Goal: Task Accomplishment & Management: Manage account settings

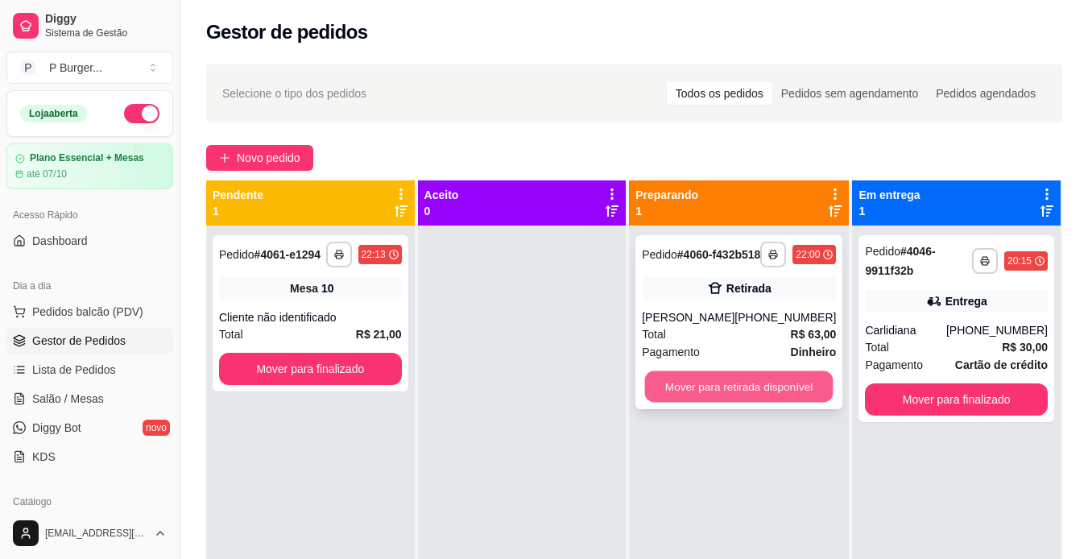
click at [763, 392] on button "Mover para retirada disponível" at bounding box center [739, 386] width 188 height 31
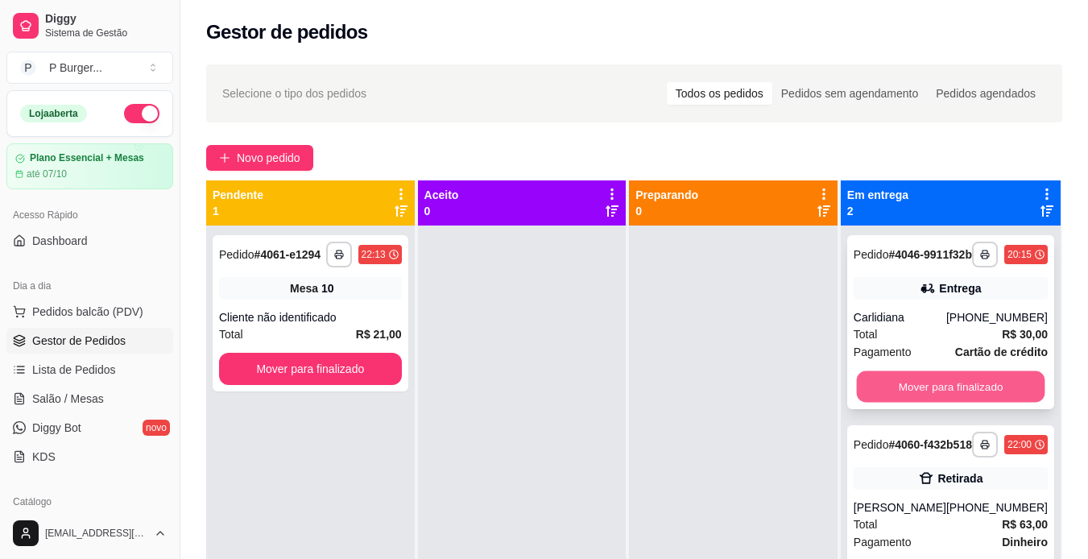
click at [898, 399] on button "Mover para finalizado" at bounding box center [950, 386] width 188 height 31
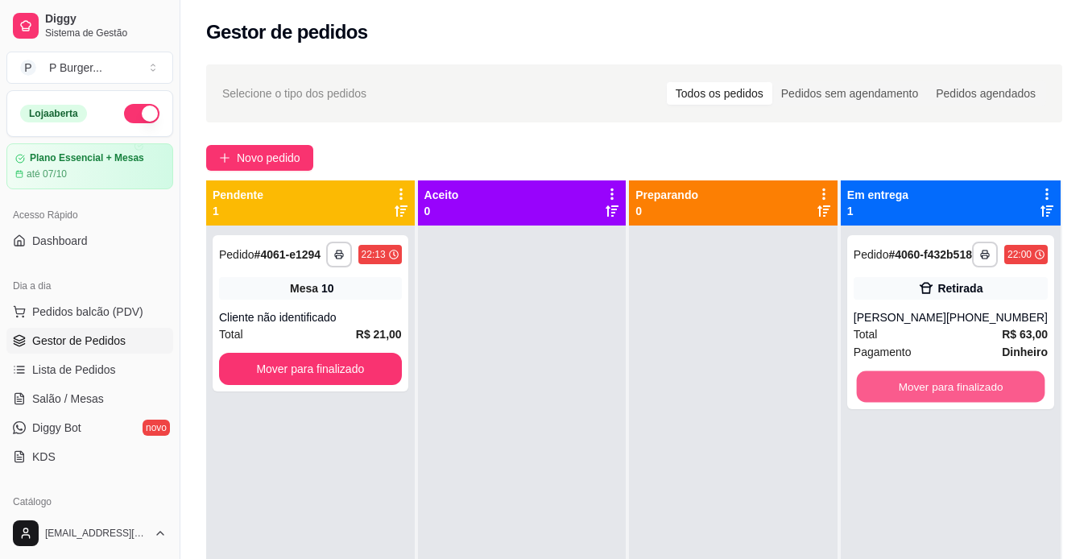
click at [898, 399] on button "Mover para finalizado" at bounding box center [950, 386] width 188 height 31
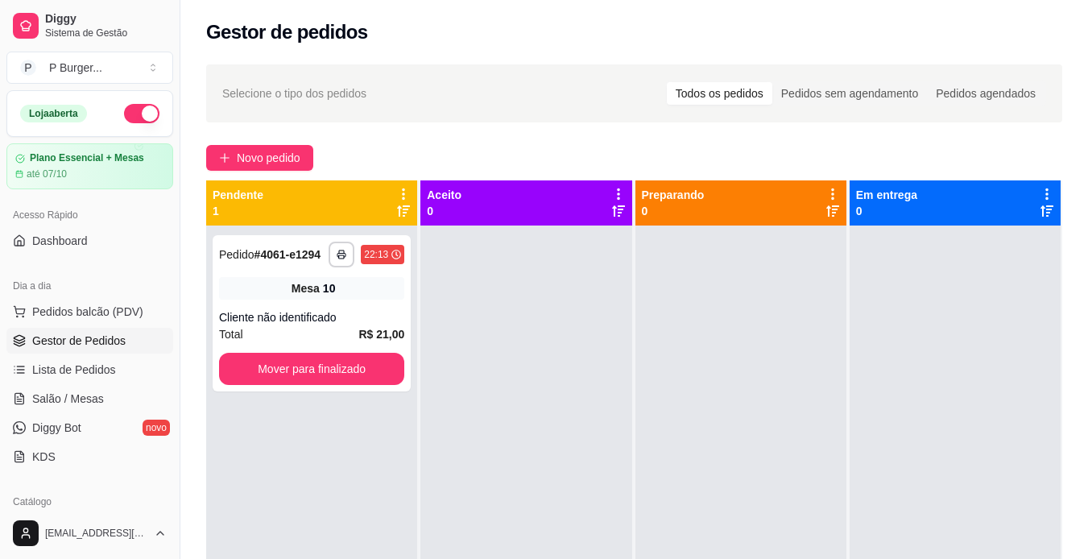
drag, startPoint x: 898, startPoint y: 399, endPoint x: 546, endPoint y: 327, distance: 359.1
click at [546, 327] on div at bounding box center [525, 504] width 211 height 559
click at [101, 378] on link "Lista de Pedidos" at bounding box center [89, 370] width 167 height 26
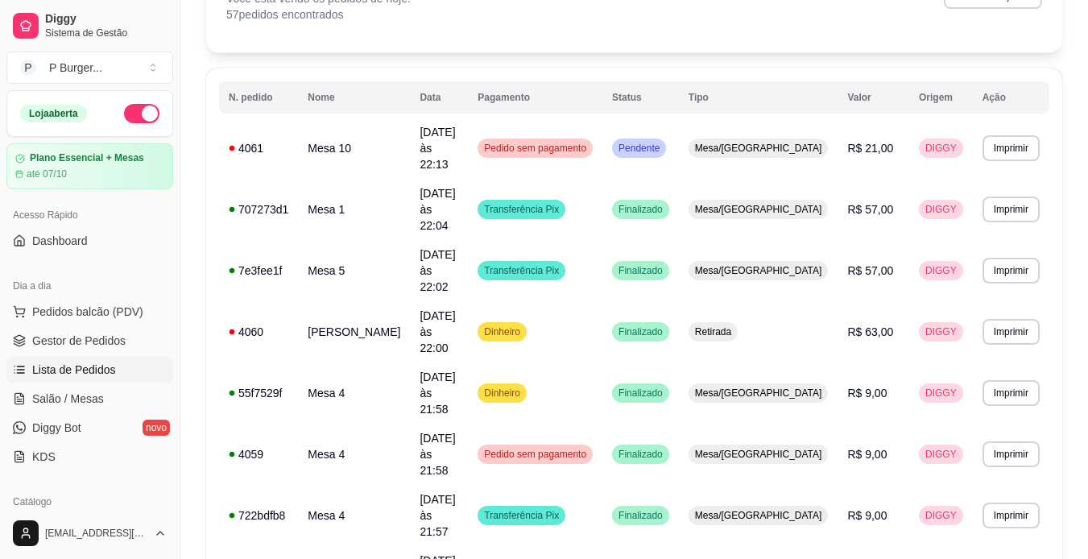
scroll to position [108, 0]
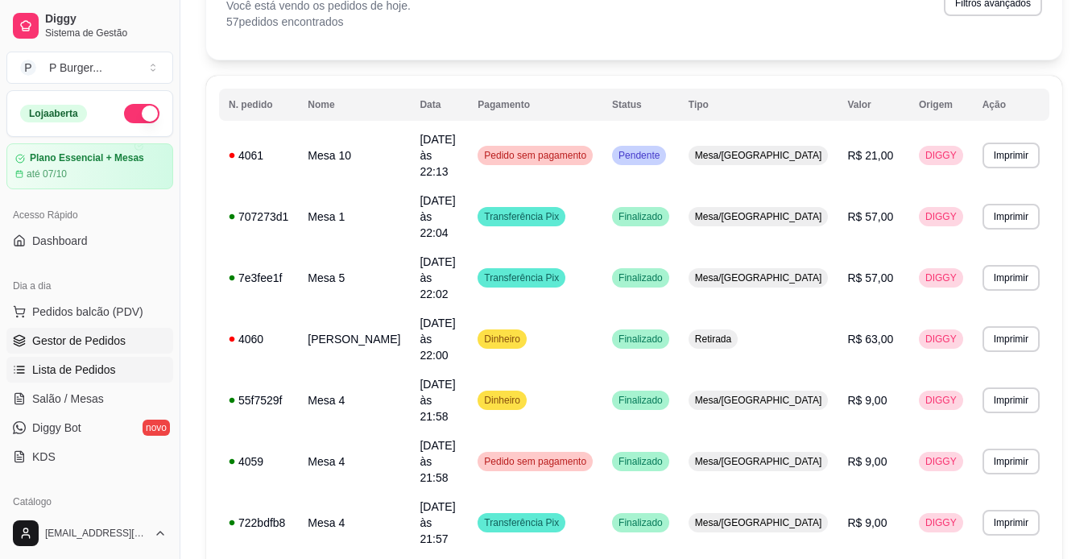
click at [117, 344] on span "Gestor de Pedidos" at bounding box center [78, 341] width 93 height 16
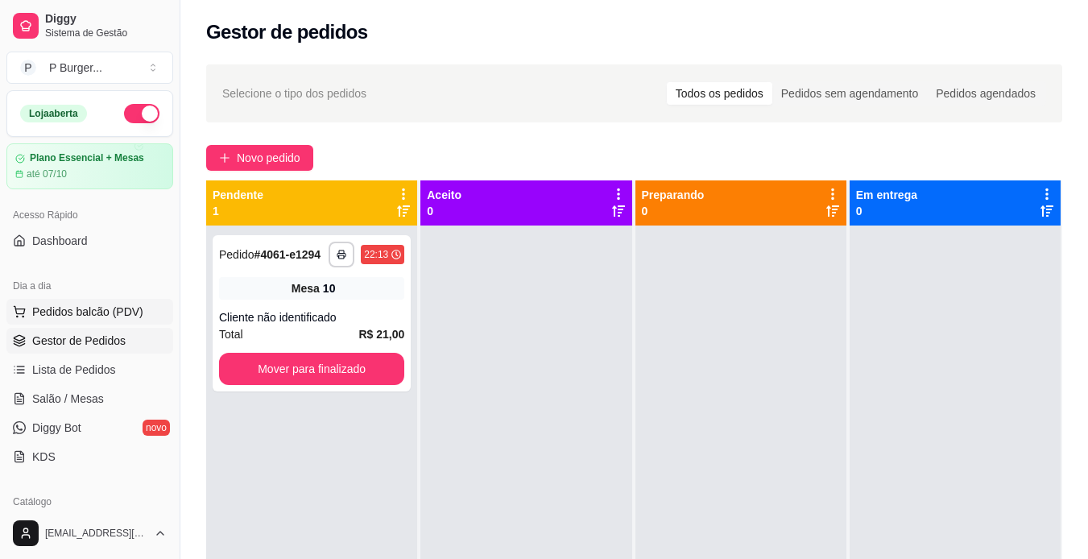
click at [72, 315] on span "Pedidos balcão (PDV)" at bounding box center [87, 312] width 111 height 16
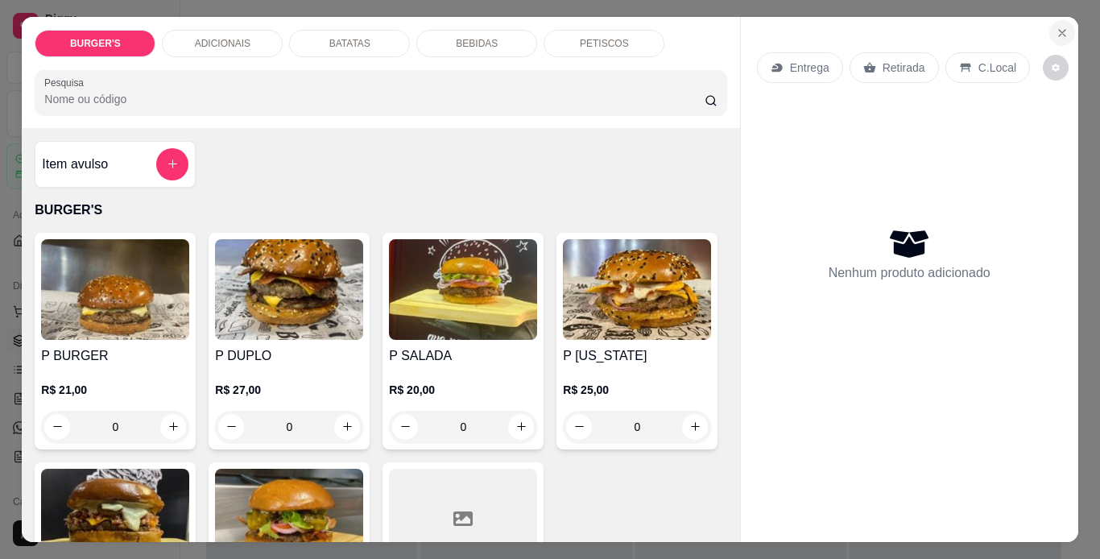
click at [1056, 27] on icon "Close" at bounding box center [1062, 33] width 13 height 13
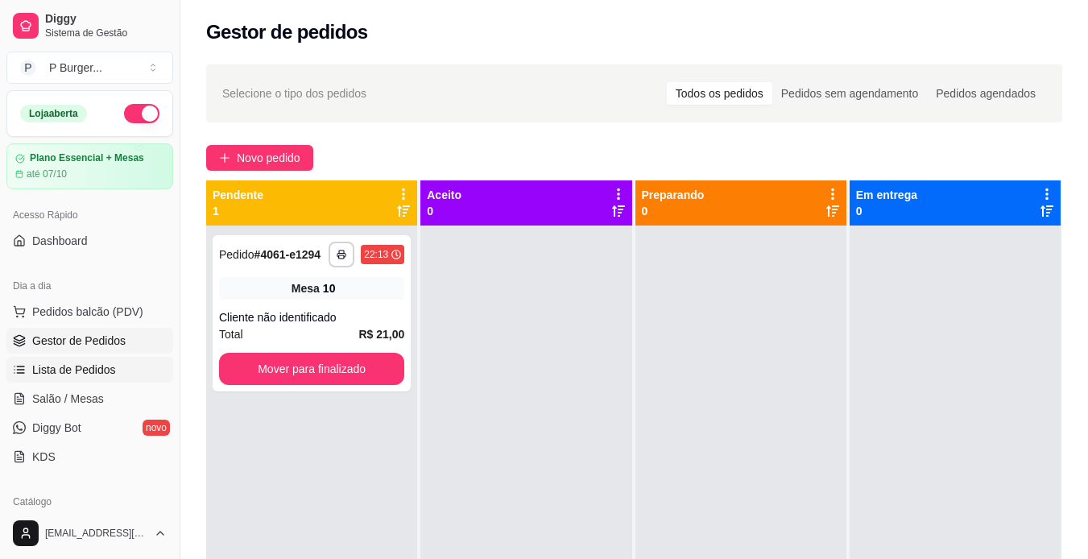
click at [64, 365] on span "Lista de Pedidos" at bounding box center [74, 370] width 84 height 16
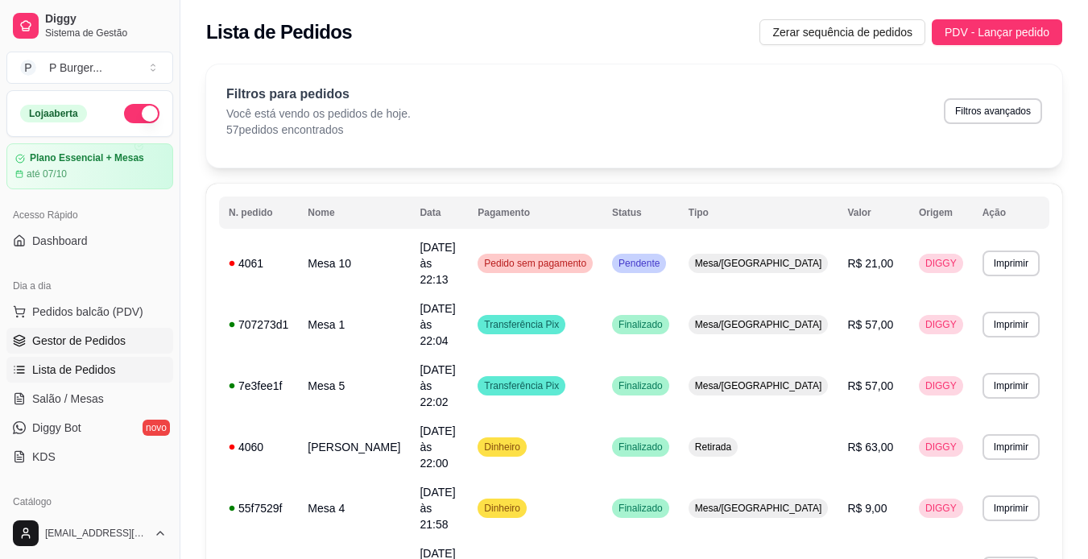
click at [63, 346] on span "Gestor de Pedidos" at bounding box center [78, 341] width 93 height 16
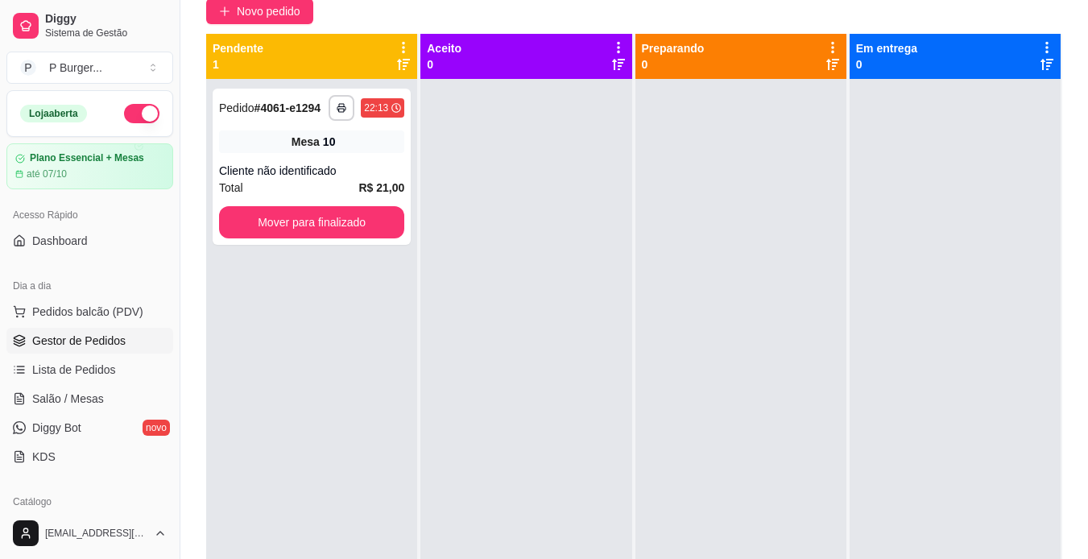
scroll to position [149, 0]
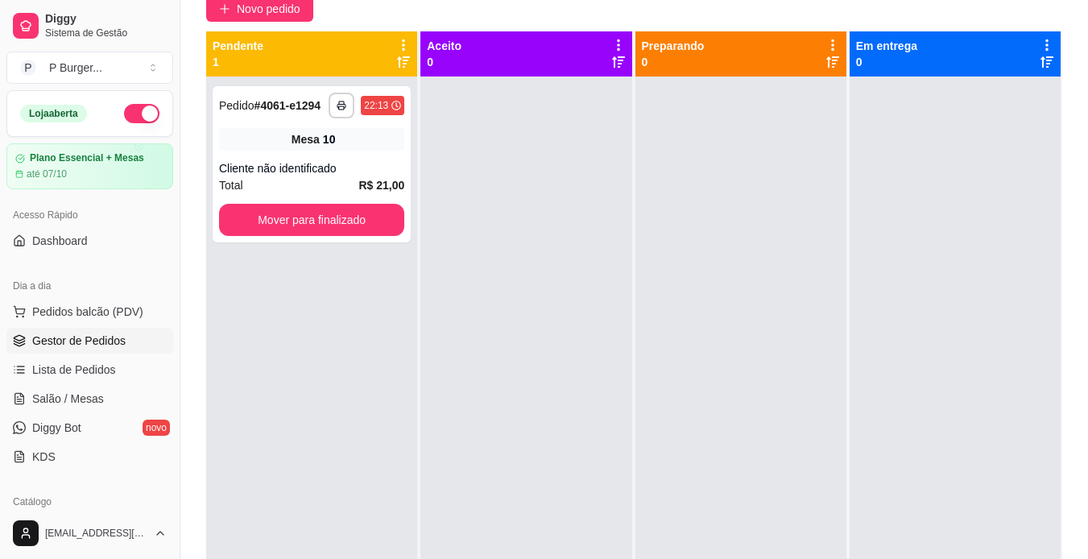
click at [124, 115] on button "button" at bounding box center [141, 113] width 35 height 19
